Goal: Transaction & Acquisition: Purchase product/service

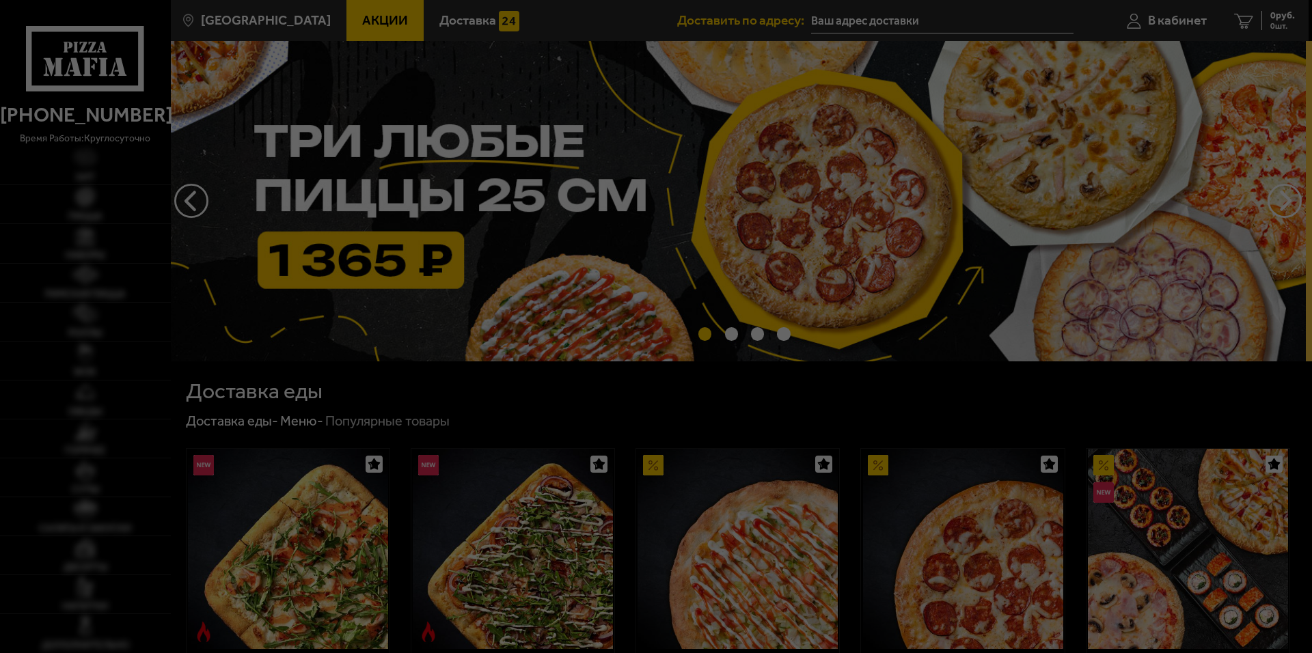
type input "[STREET_ADDRESS]"
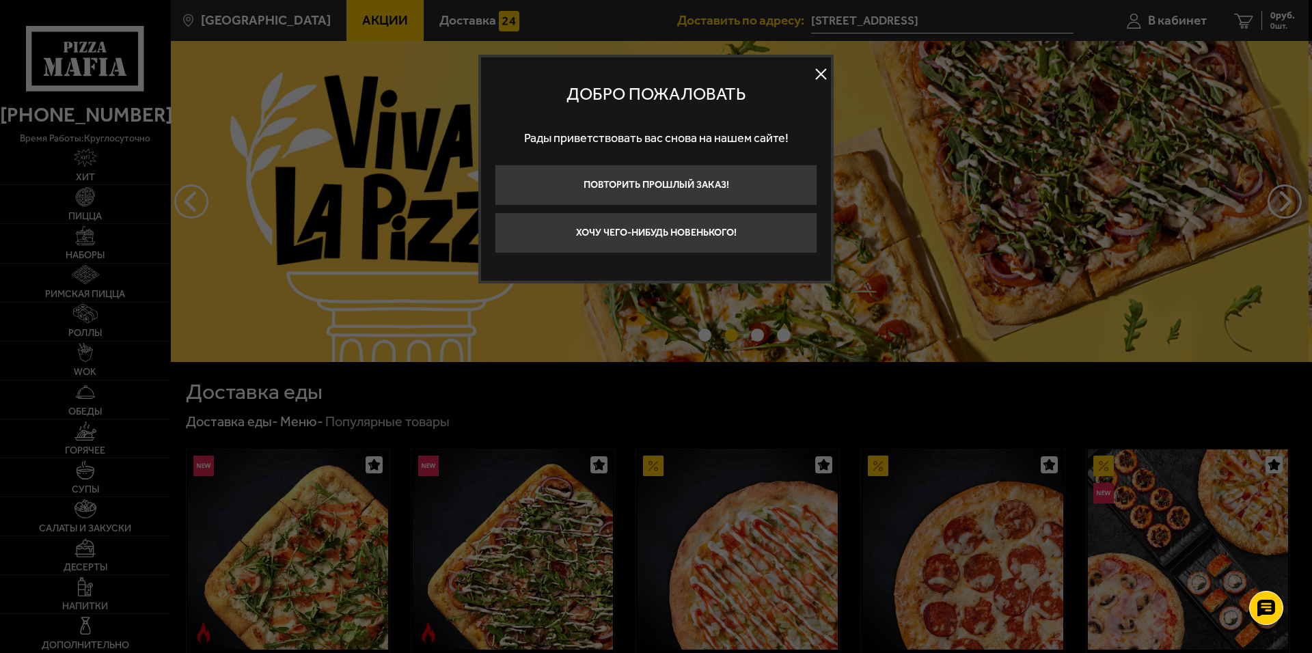
drag, startPoint x: 820, startPoint y: 69, endPoint x: 847, endPoint y: 76, distance: 27.5
click at [820, 69] on button at bounding box center [821, 74] width 21 height 21
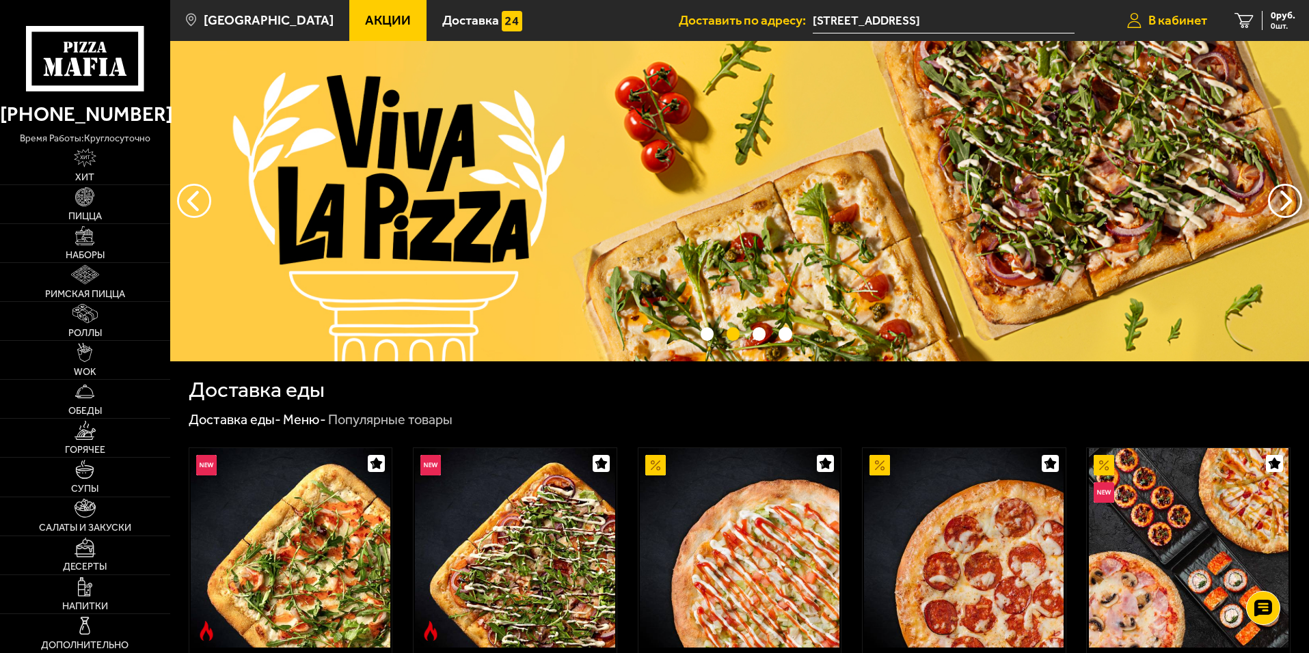
click at [1174, 21] on span "В кабинет" at bounding box center [1177, 20] width 59 height 13
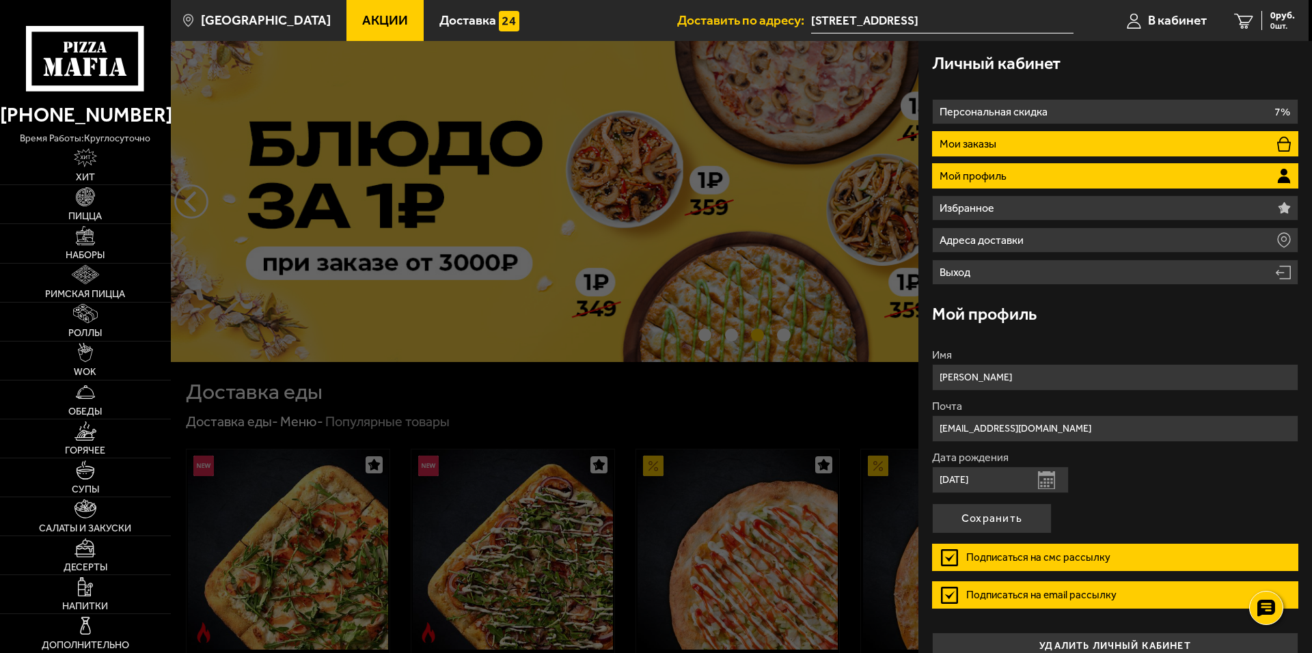
click at [1015, 141] on li "Мои заказы" at bounding box center [1115, 143] width 366 height 25
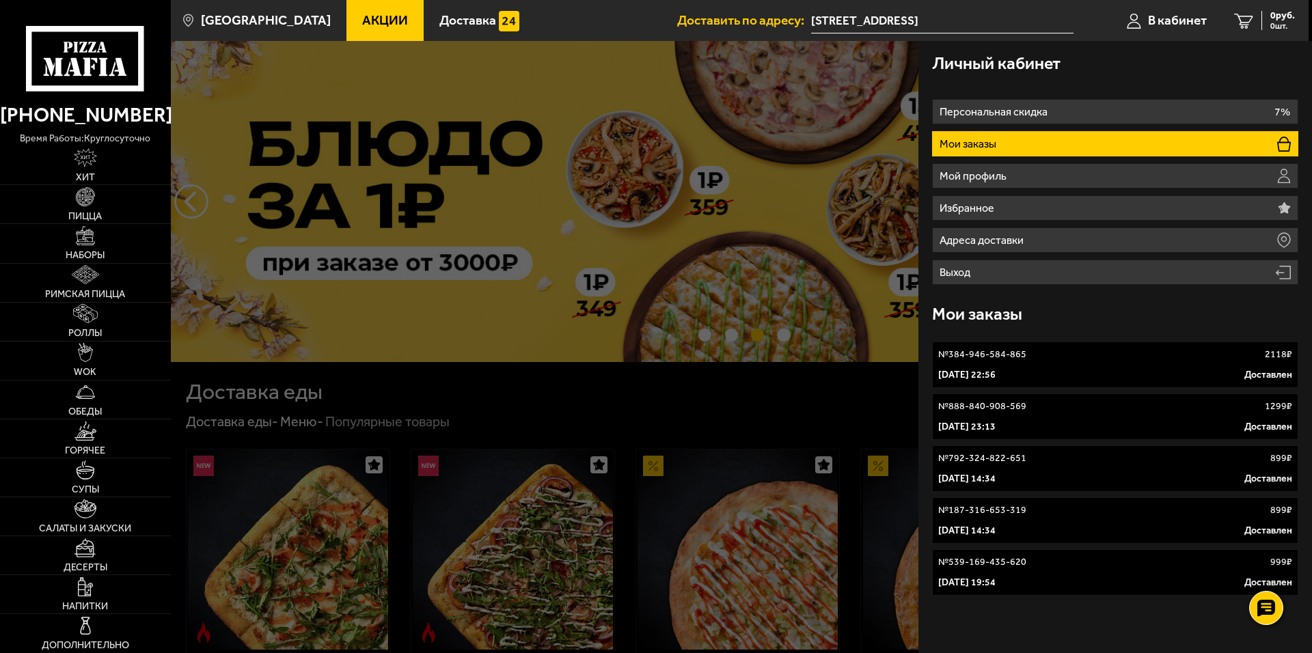
click at [1076, 365] on link "№ 384-946-584-865 2118 ₽ 15 июня 2025 г. 22:56 Доставлен" at bounding box center [1115, 365] width 366 height 46
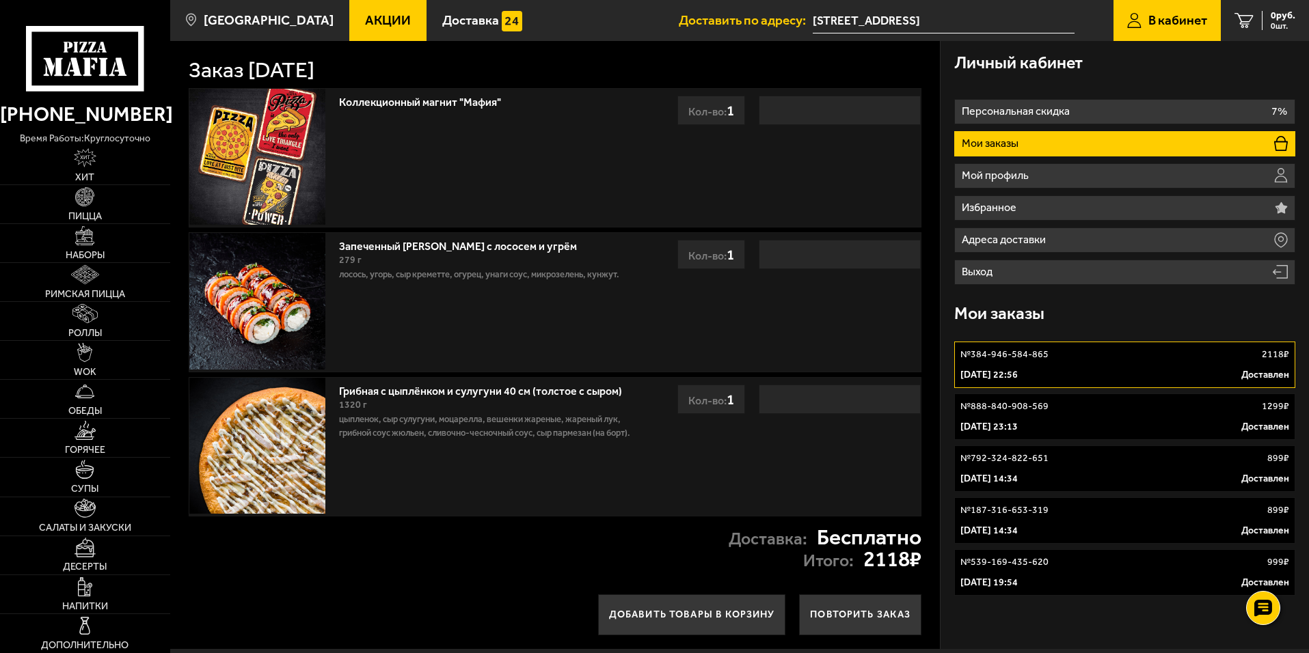
click at [1042, 407] on p "№ 888-840-908-569" at bounding box center [1004, 407] width 88 height 14
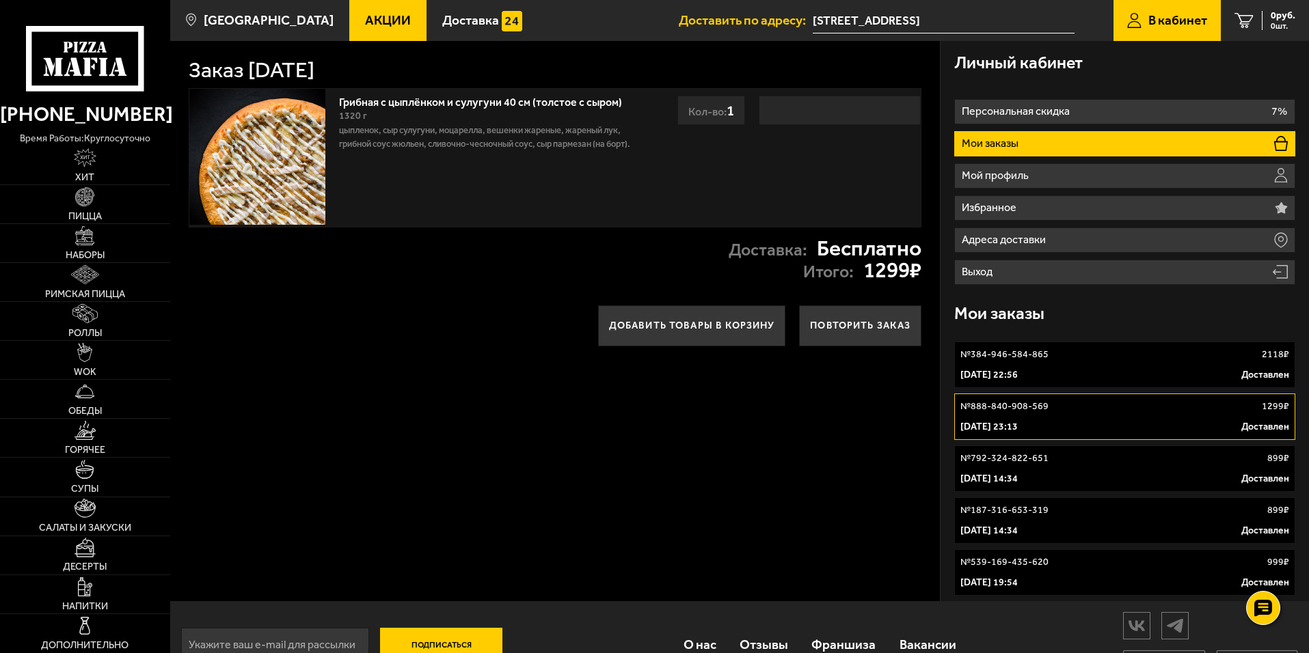
click at [1184, 370] on div "15 июня 2025 г. 22:56 Доставлен" at bounding box center [1124, 375] width 329 height 14
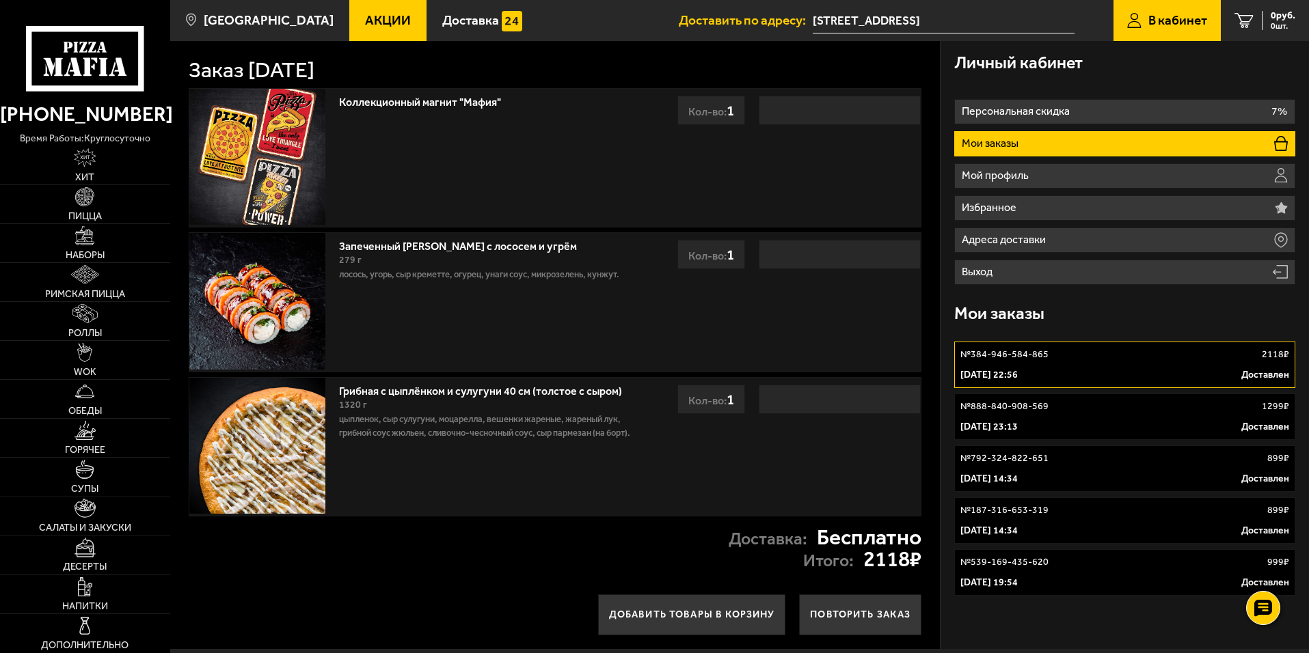
click at [1162, 416] on link "№ 888-840-908-569 1299 ₽ 27 апреля 2025 г. 23:13 Доставлен" at bounding box center [1124, 417] width 341 height 46
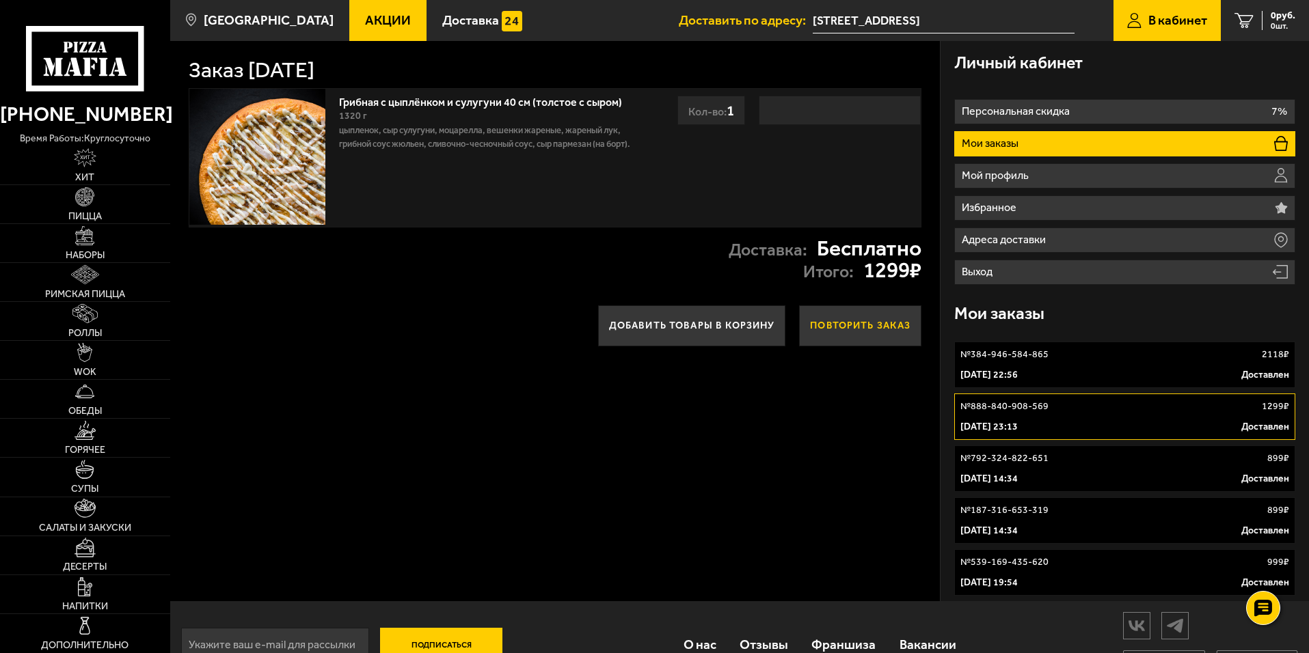
click at [869, 329] on button "Повторить заказ" at bounding box center [860, 326] width 122 height 41
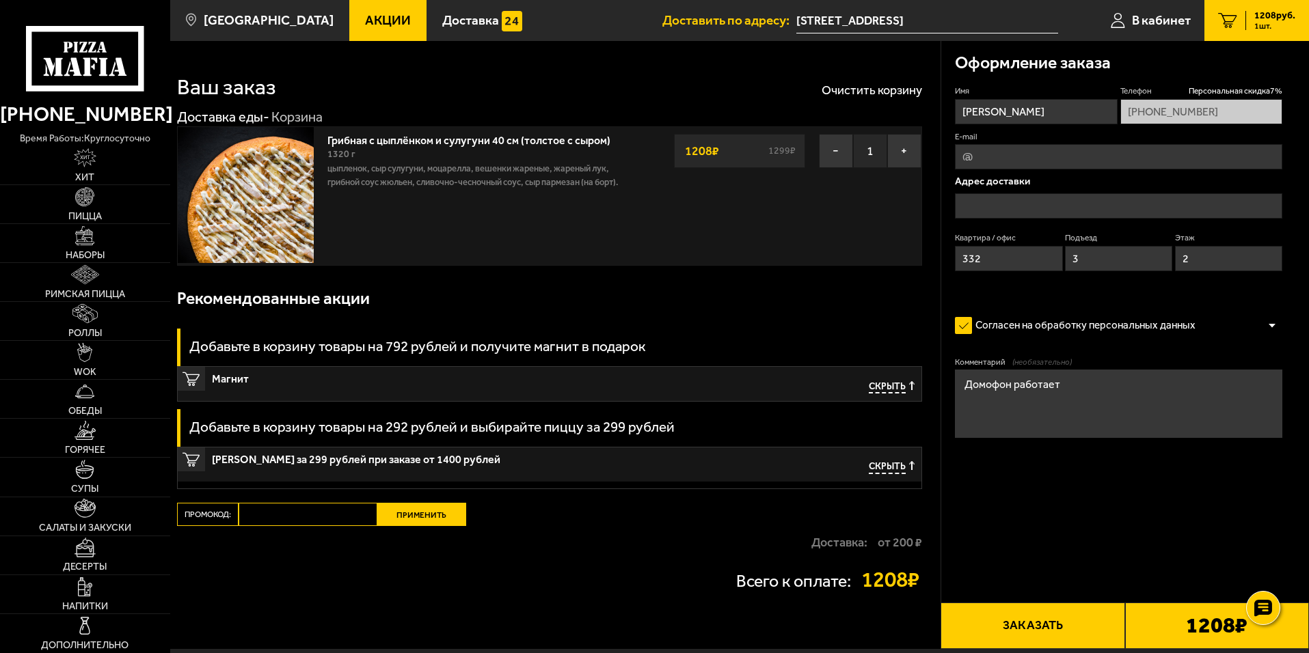
type input "[STREET_ADDRESS]"
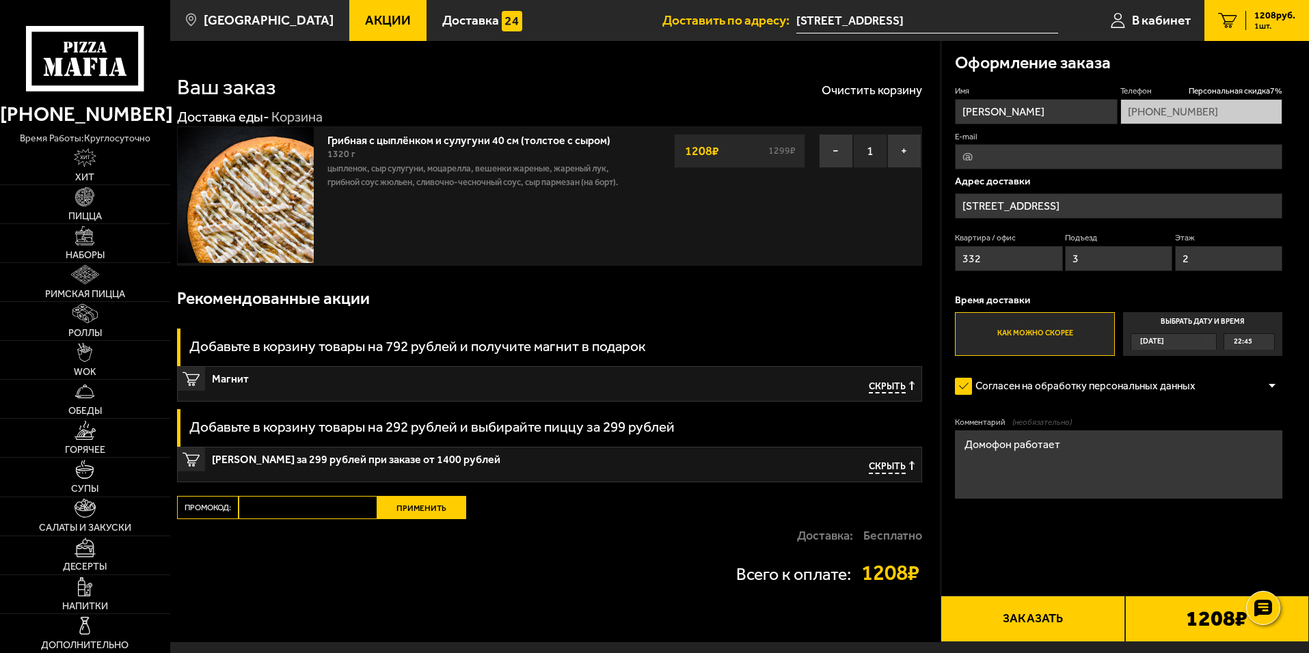
click at [1092, 446] on textarea "Домофон работает" at bounding box center [1118, 465] width 327 height 68
click at [1001, 153] on input "E-mail" at bounding box center [1118, 156] width 327 height 25
type input "aquamotors38@gmail.com"
click at [1046, 620] on button "Заказать" at bounding box center [1033, 619] width 184 height 46
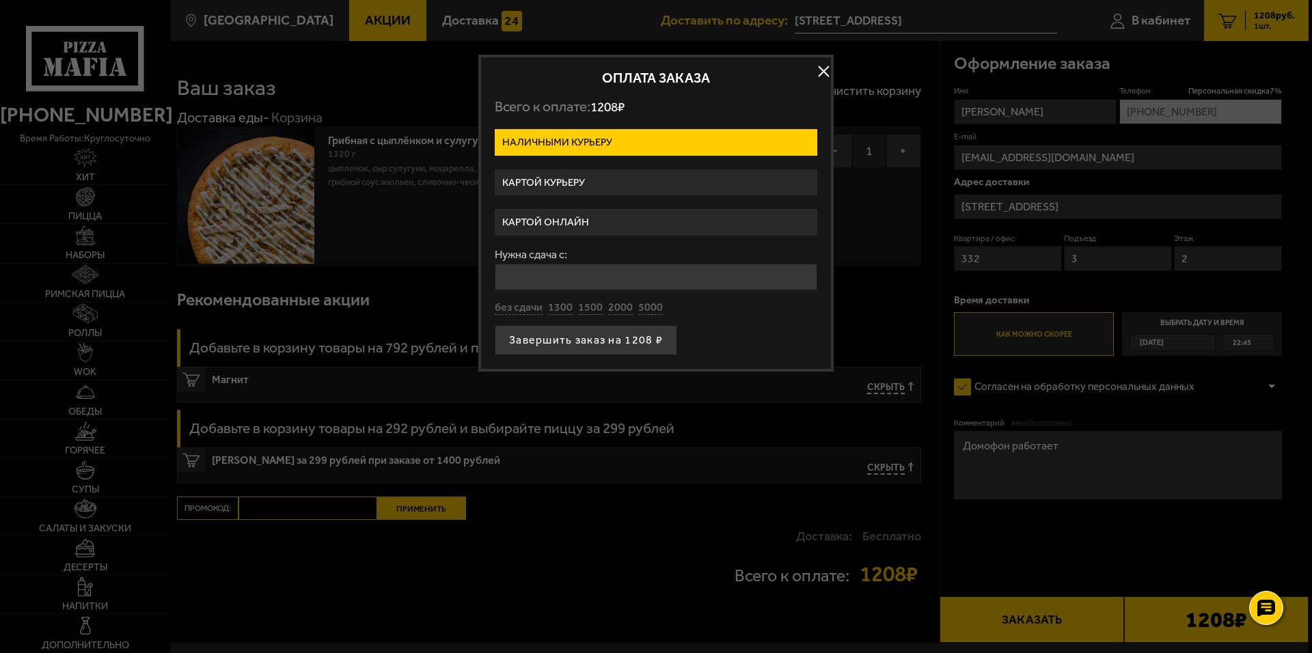
click at [558, 276] on input "Нужна сдача с:" at bounding box center [656, 277] width 323 height 27
type input "1500"
click at [572, 343] on button "Завершить заказ на 1208 ₽" at bounding box center [586, 340] width 183 height 30
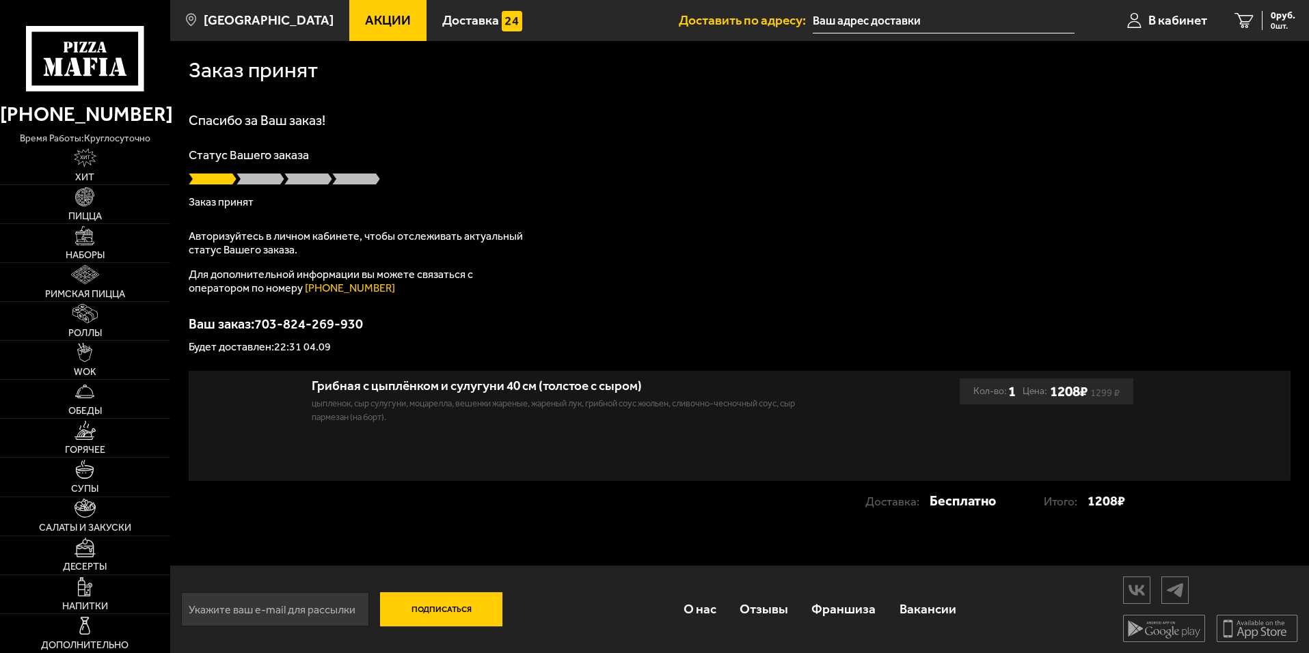
type input "[STREET_ADDRESS]"
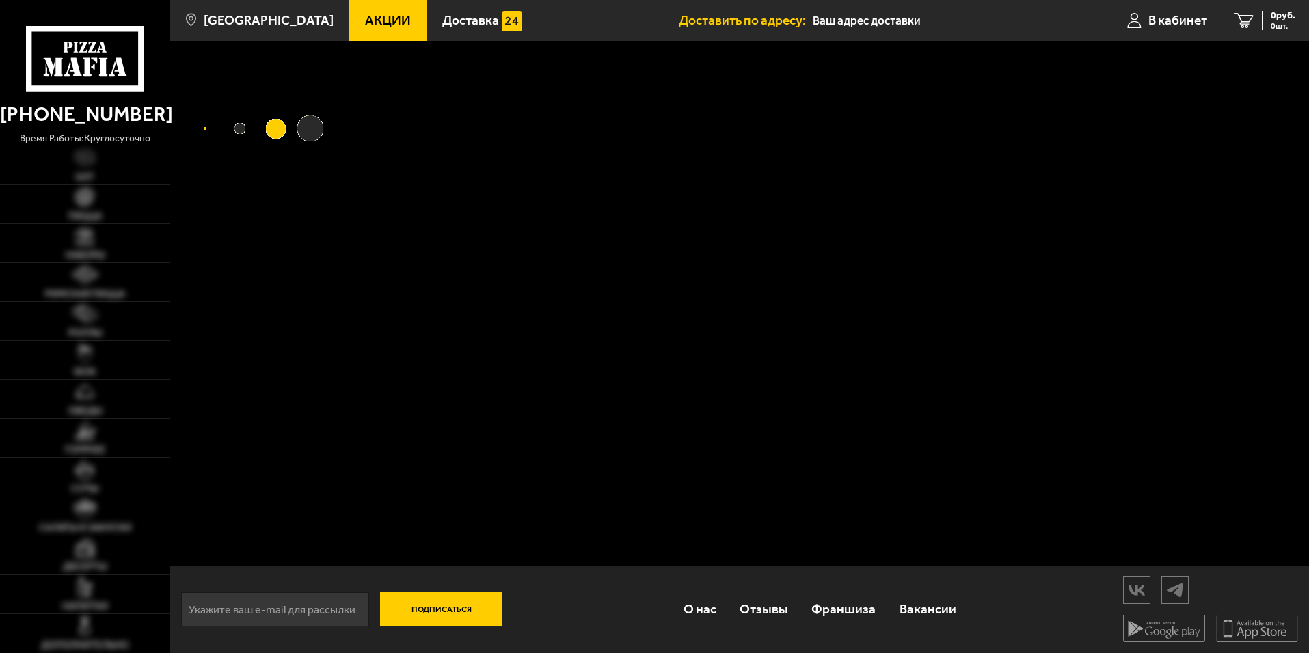
type input "[STREET_ADDRESS]"
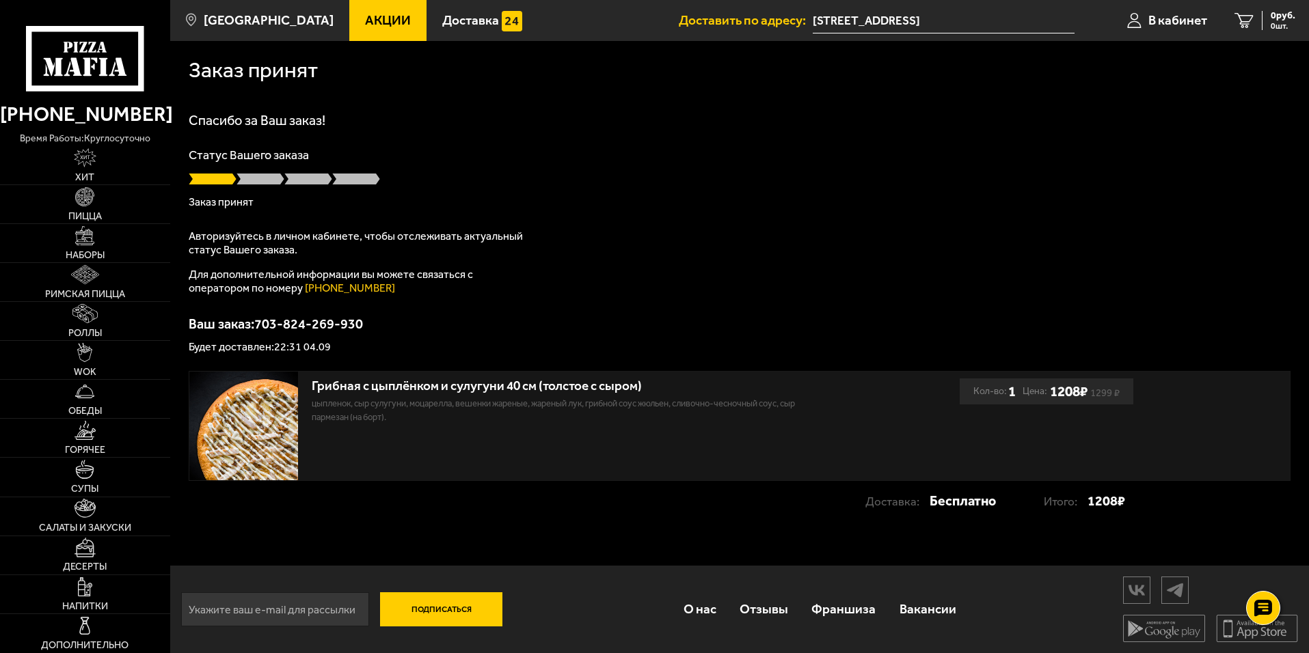
click at [1014, 133] on div "Спасибо за Ваш заказ! Статус Вашего заказа Заказ принят Авторизуйтесь в личном …" at bounding box center [740, 232] width 1102 height 239
drag, startPoint x: 1085, startPoint y: 502, endPoint x: 1118, endPoint y: 497, distance: 33.8
click at [1118, 497] on div "Итого: 1208 ₽" at bounding box center [1084, 501] width 81 height 27
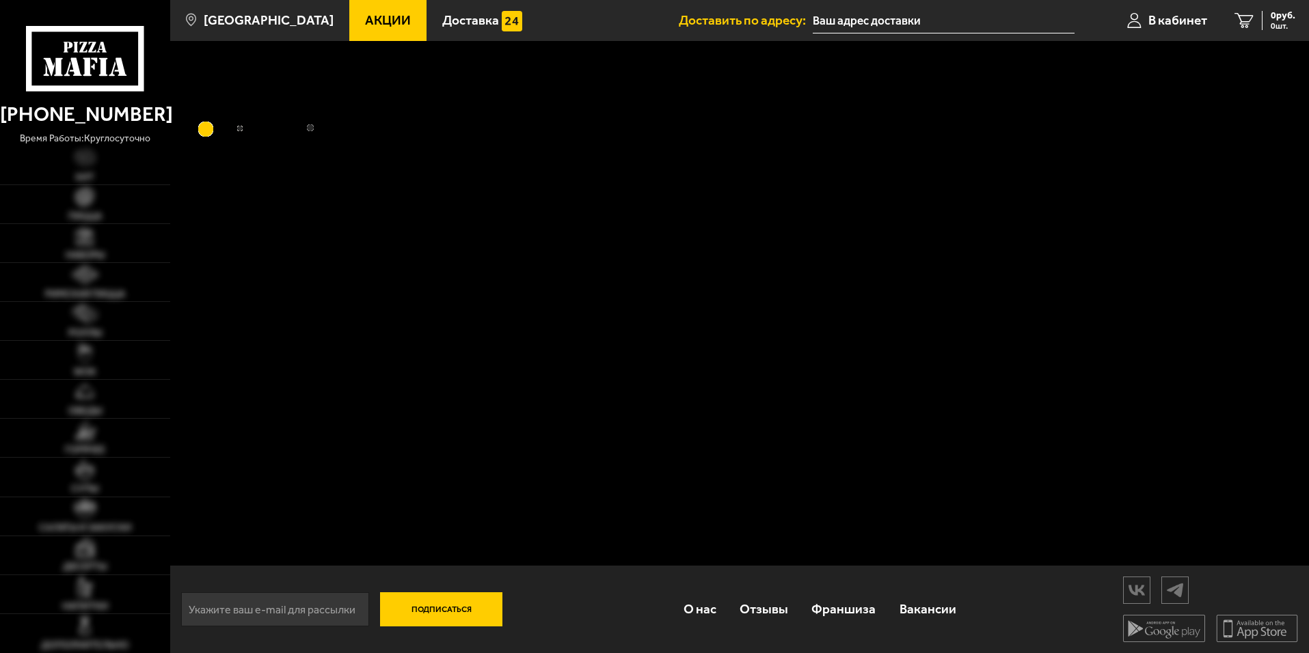
type input "[STREET_ADDRESS]"
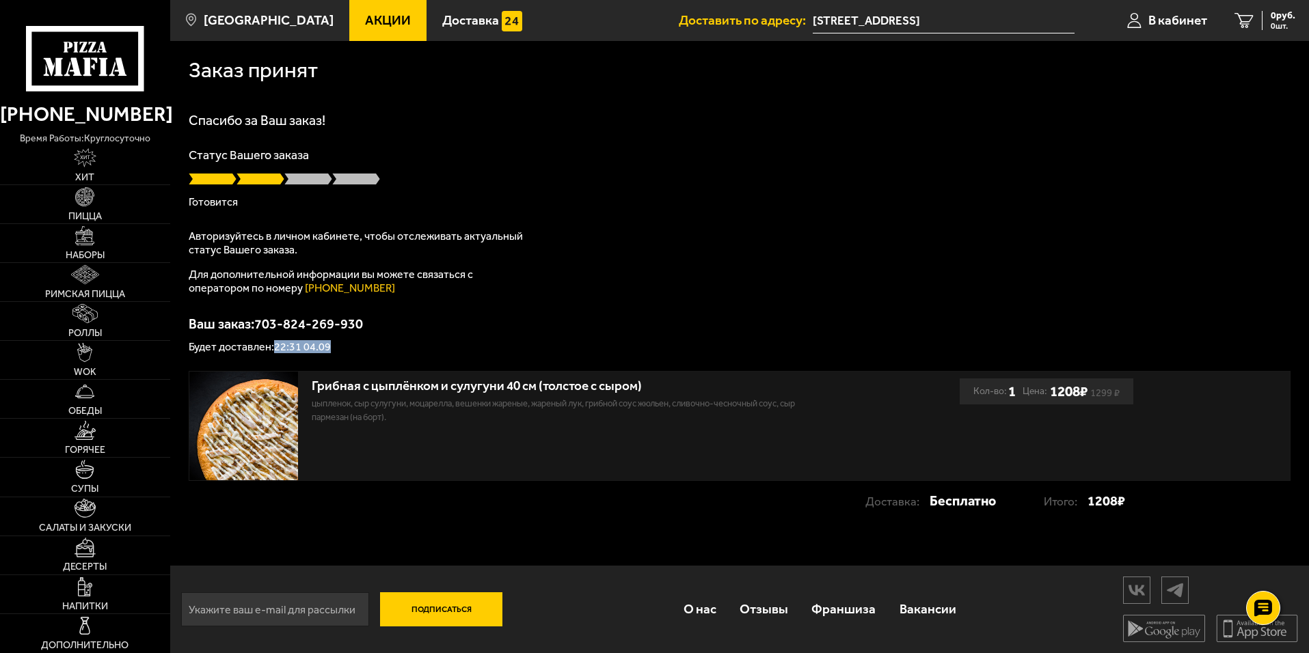
drag, startPoint x: 273, startPoint y: 346, endPoint x: 365, endPoint y: 346, distance: 92.3
click at [365, 346] on p "Будет доставлен: 22:31 04.09" at bounding box center [740, 347] width 1102 height 11
click at [474, 305] on div "Спасибо за Ваш заказ! Статус Вашего заказа Готовится Авторизуйтесь в личном каб…" at bounding box center [740, 232] width 1102 height 239
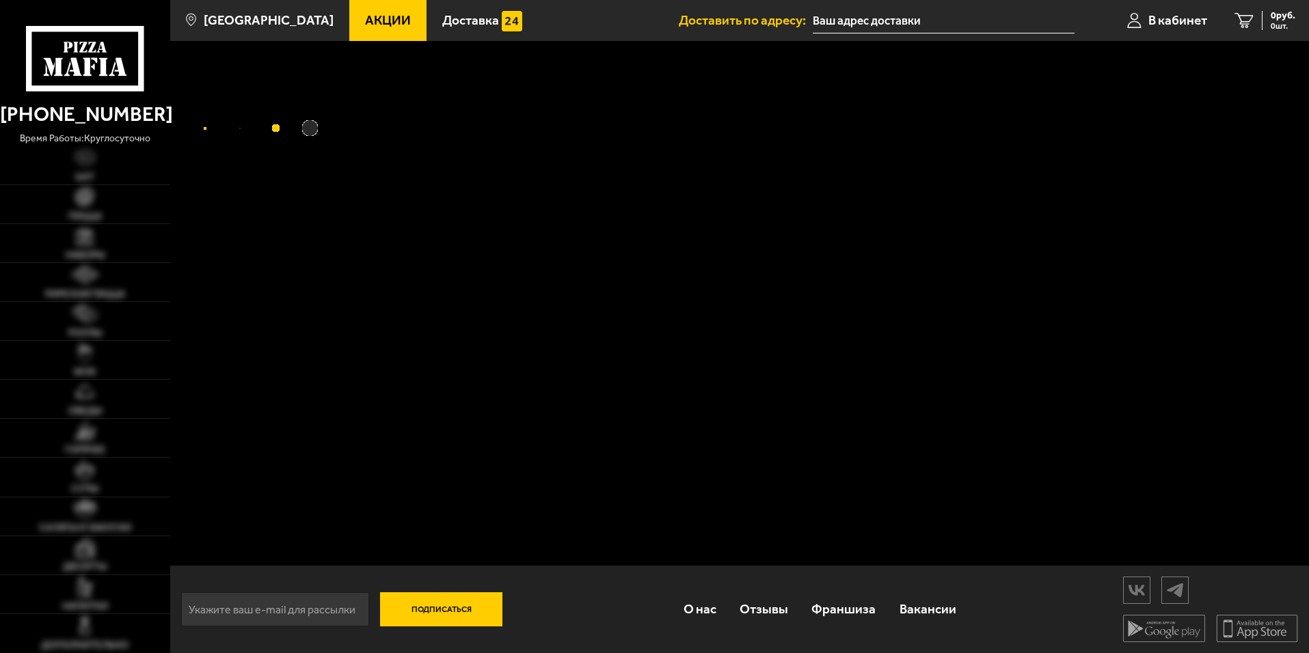
type input "[STREET_ADDRESS]"
